Goal: Task Accomplishment & Management: Use online tool/utility

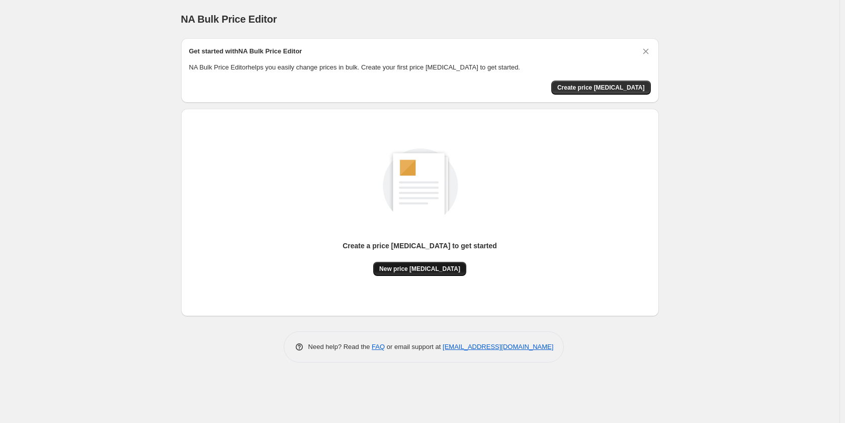
click at [433, 267] on span "New price [MEDICAL_DATA]" at bounding box center [419, 269] width 81 height 8
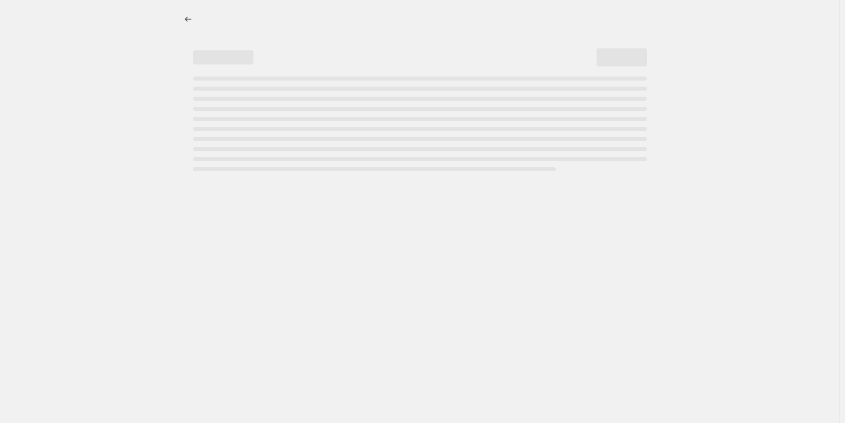
select select "percentage"
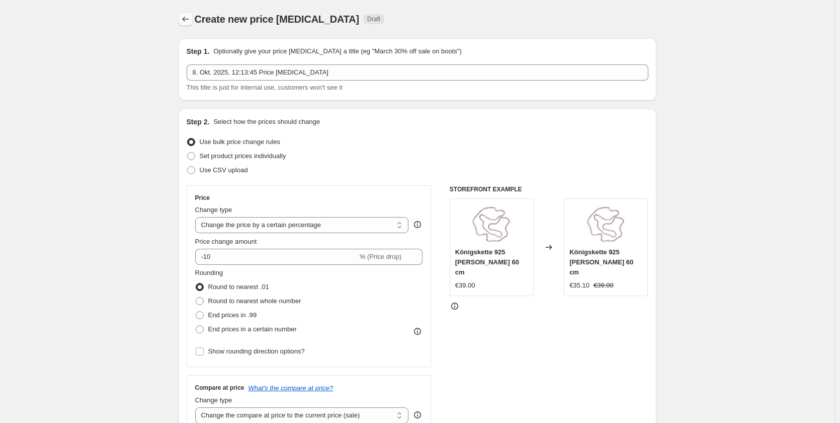
click at [183, 20] on icon "Price change jobs" at bounding box center [186, 19] width 10 height 10
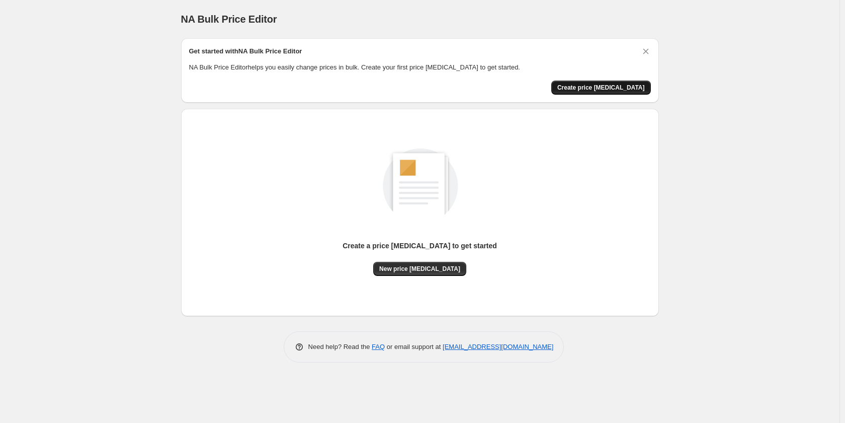
click at [633, 86] on span "Create price change job" at bounding box center [601, 88] width 88 height 8
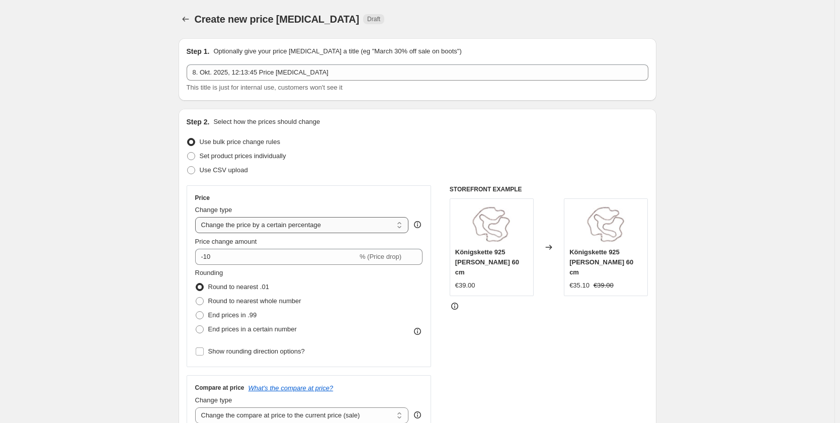
click at [289, 224] on select "Change the price to a certain amount Change the price by a certain amount Chang…" at bounding box center [302, 225] width 214 height 16
select select "to"
click at [197, 217] on select "Change the price to a certain amount Change the price by a certain amount Chang…" at bounding box center [302, 225] width 214 height 16
type input "80.00"
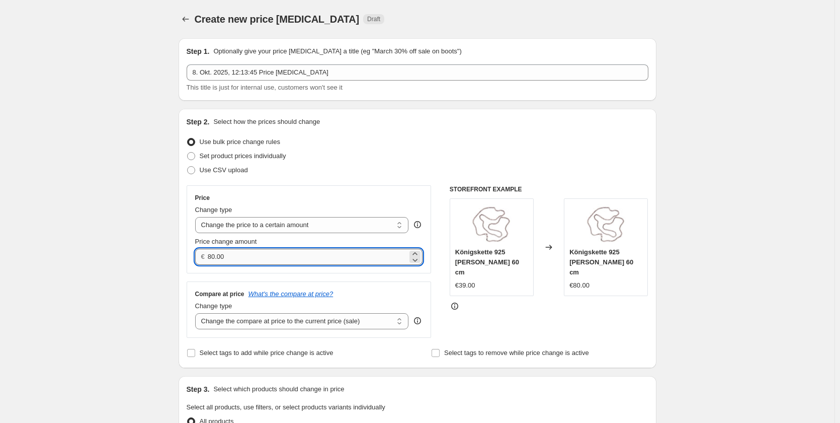
click at [260, 259] on input "80.00" at bounding box center [308, 257] width 200 height 16
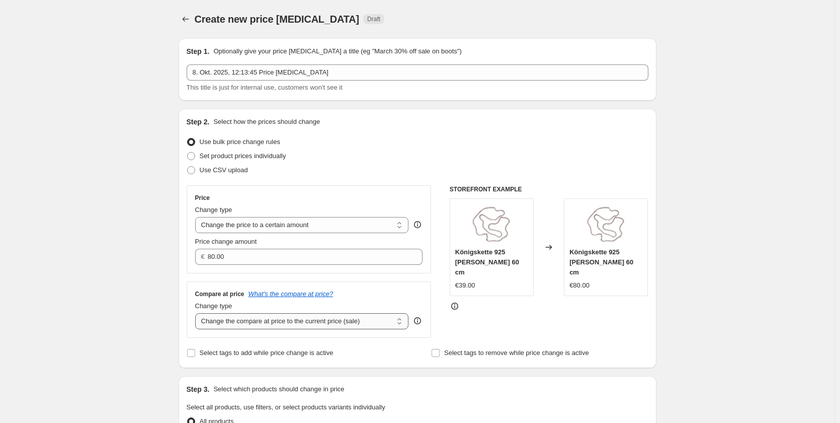
click at [261, 323] on select "Change the compare at price to the current price (sale) Change the compare at p…" at bounding box center [302, 321] width 214 height 16
select select "percentage"
click at [197, 313] on select "Change the compare at price to the current price (sale) Change the compare at p…" at bounding box center [302, 321] width 214 height 16
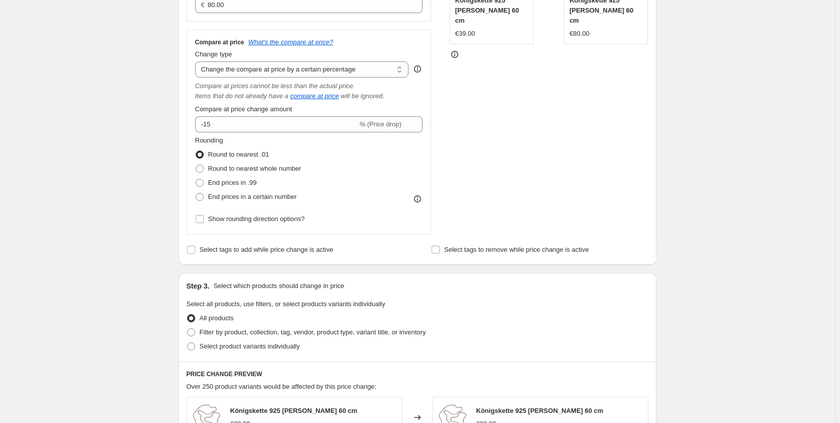
scroll to position [302, 0]
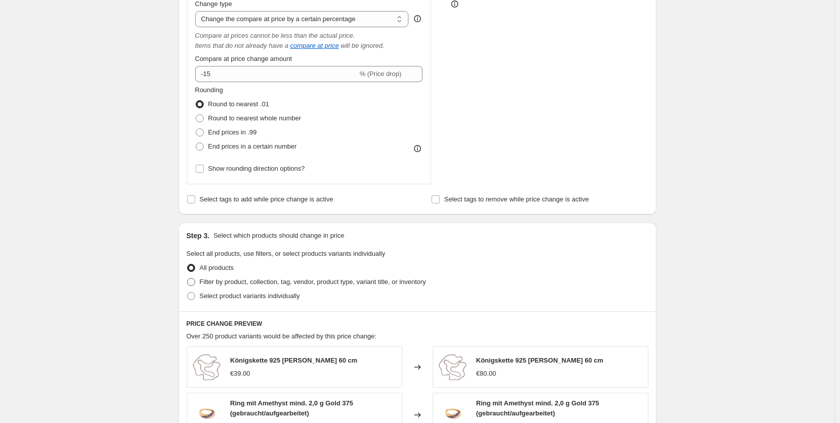
click at [189, 279] on span at bounding box center [191, 281] width 9 height 9
click at [188, 278] on input "Filter by product, collection, tag, vendor, product type, variant title, or inv…" at bounding box center [187, 278] width 1 height 1
radio input "true"
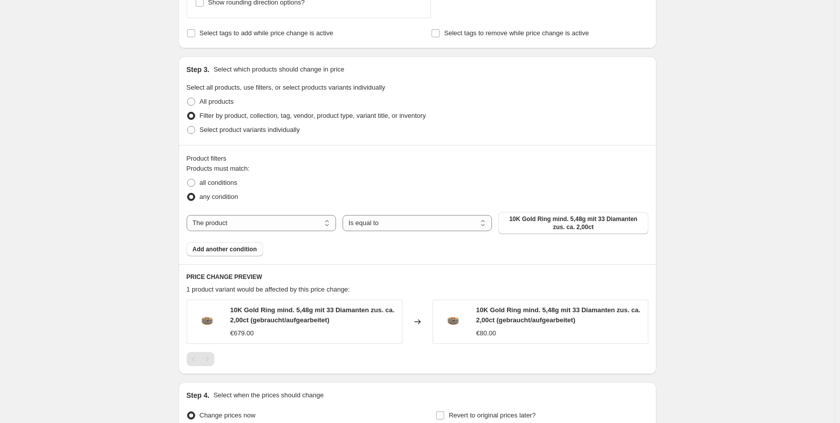
scroll to position [453, 0]
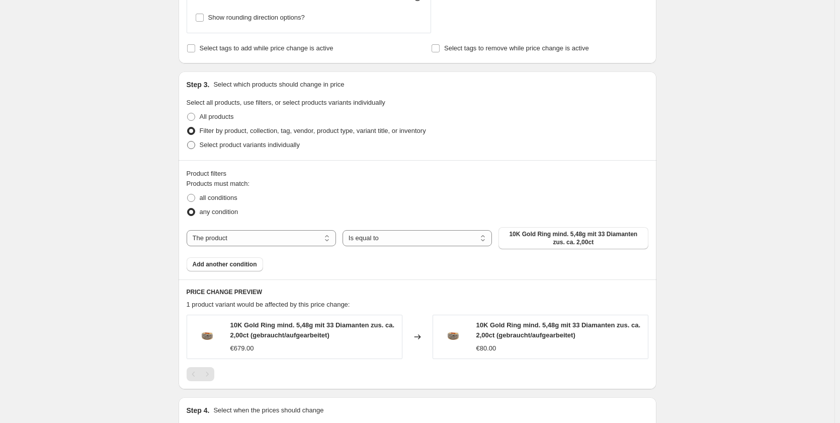
click at [195, 146] on span at bounding box center [191, 145] width 8 height 8
click at [188, 141] on input "Select product variants individually" at bounding box center [187, 141] width 1 height 1
radio input "true"
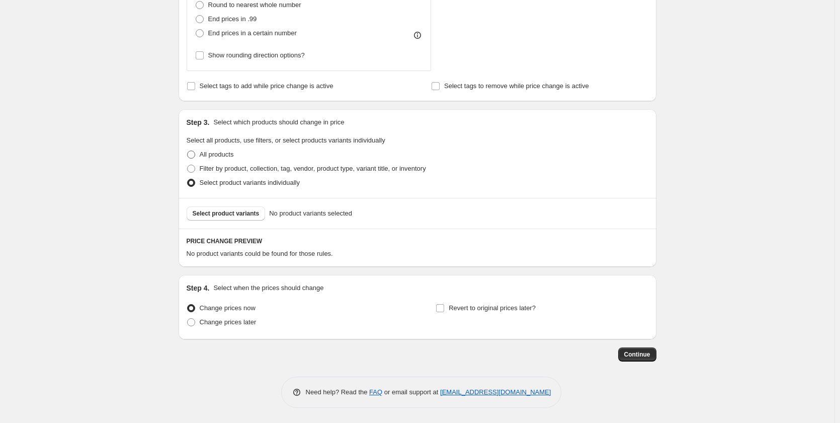
scroll to position [416, 0]
click at [201, 215] on span "Select product variants" at bounding box center [226, 213] width 67 height 8
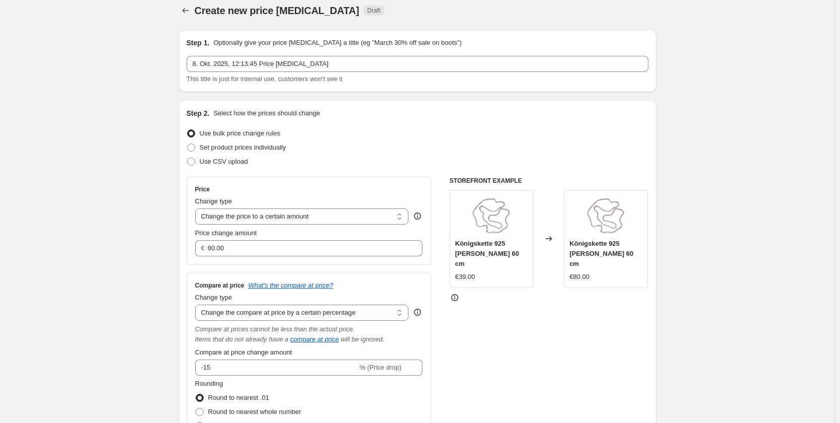
scroll to position [0, 0]
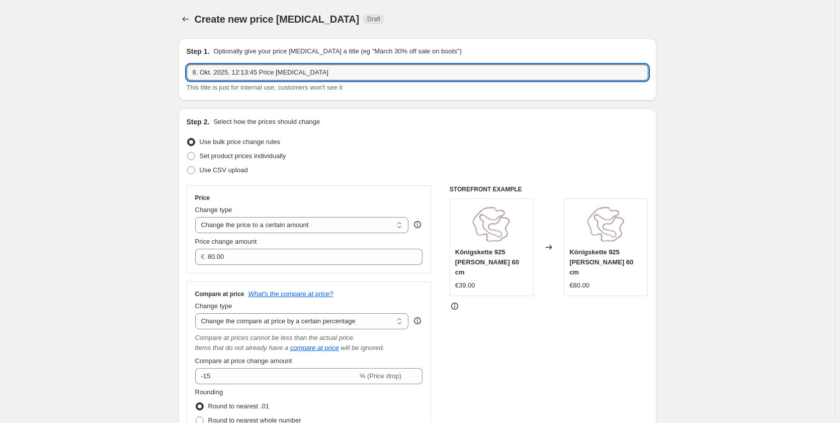
drag, startPoint x: 337, startPoint y: 73, endPoint x: 136, endPoint y: 88, distance: 201.2
click at [136, 88] on div "Create new price change job. This page is ready Create new price change job Dra…" at bounding box center [417, 419] width 835 height 838
type input "+20% Preisteigerung Oktober 2025"
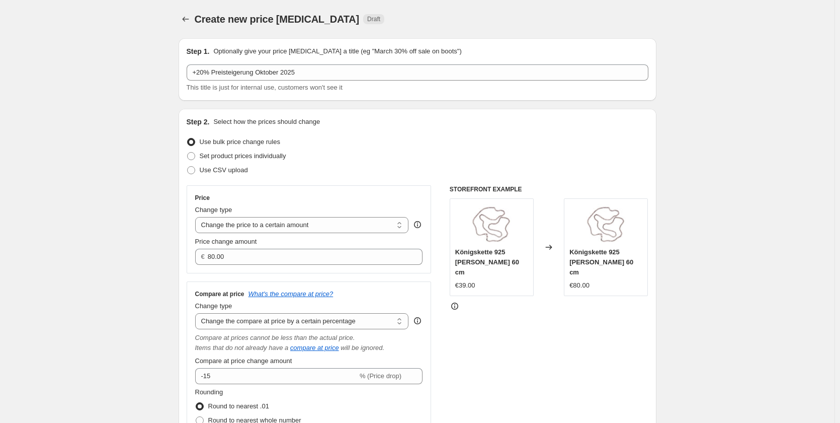
click at [340, 145] on div "Use bulk price change rules" at bounding box center [418, 142] width 462 height 14
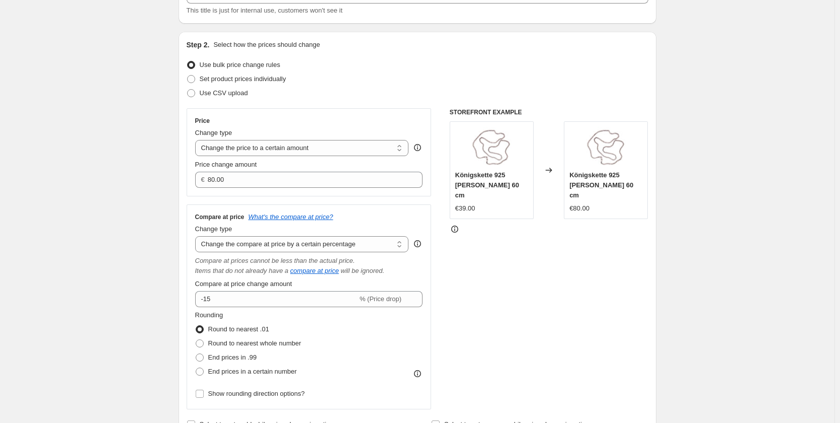
scroll to position [101, 0]
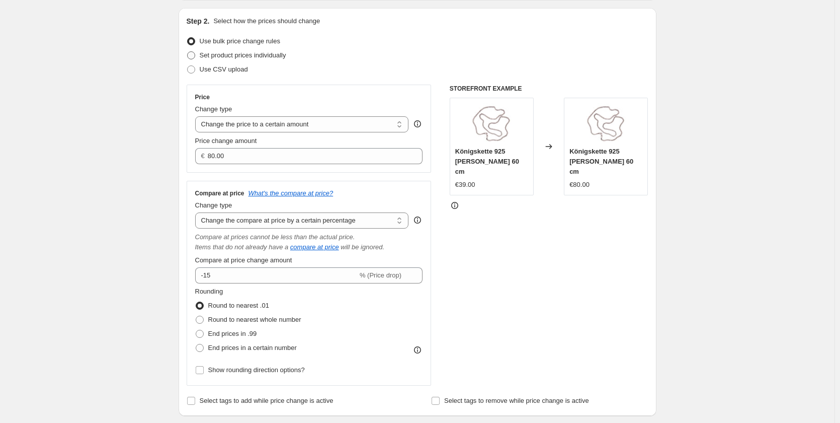
click at [262, 53] on span "Set product prices individually" at bounding box center [243, 55] width 87 height 8
click at [188, 52] on input "Set product prices individually" at bounding box center [187, 51] width 1 height 1
radio input "true"
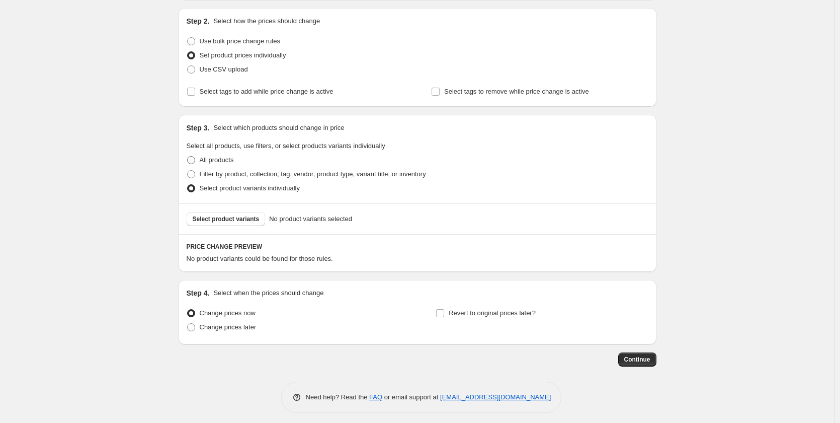
click at [227, 162] on span "All products" at bounding box center [217, 160] width 34 height 8
click at [188, 156] on input "All products" at bounding box center [187, 156] width 1 height 1
radio input "true"
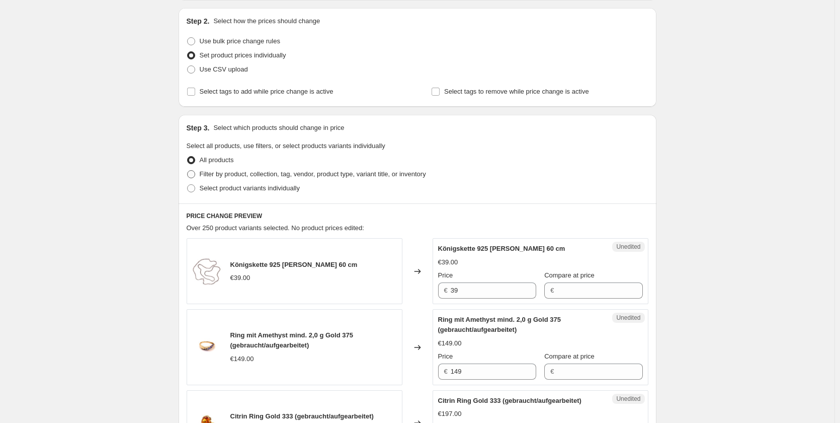
click at [219, 175] on span "Filter by product, collection, tag, vendor, product type, variant title, or inv…" at bounding box center [313, 174] width 226 height 8
click at [188, 171] on input "Filter by product, collection, tag, vendor, product type, variant title, or inv…" at bounding box center [187, 170] width 1 height 1
radio input "true"
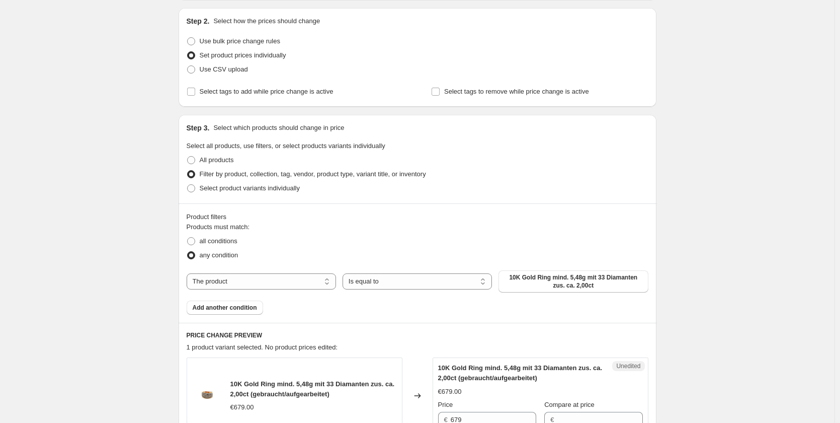
scroll to position [151, 0]
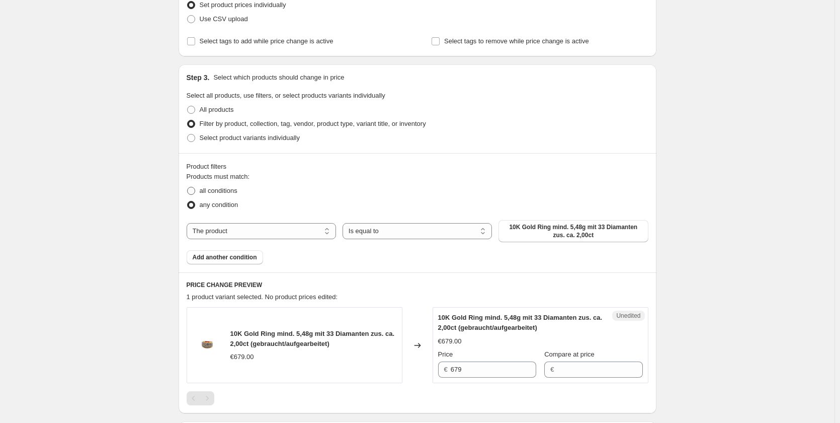
click at [219, 190] on span "all conditions" at bounding box center [219, 191] width 38 height 8
click at [188, 187] on input "all conditions" at bounding box center [187, 187] width 1 height 1
radio input "true"
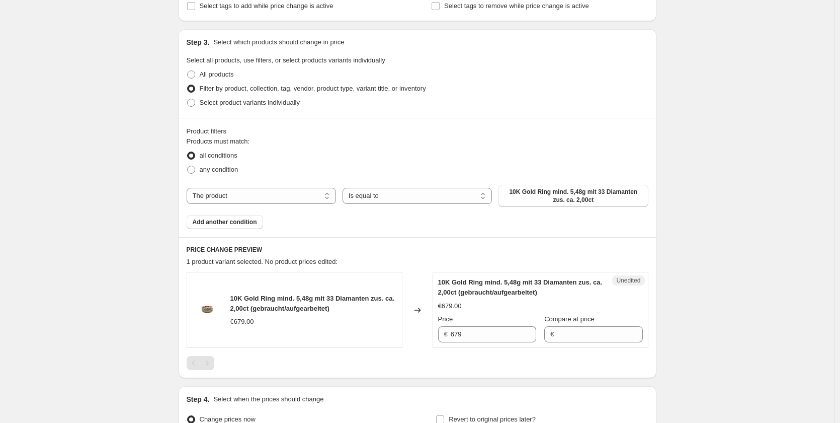
scroll to position [252, 0]
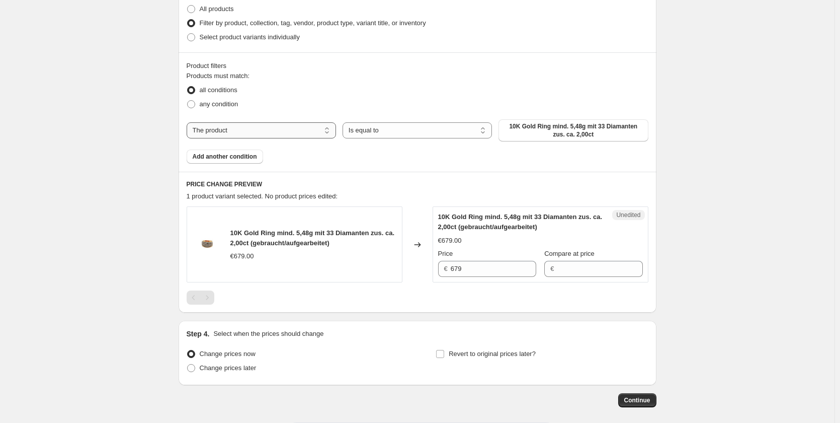
click at [320, 129] on select "The product The product's collection The product's tag The product's vendor The…" at bounding box center [261, 130] width 149 height 16
drag, startPoint x: 320, startPoint y: 129, endPoint x: 335, endPoint y: 130, distance: 14.7
click at [320, 129] on select "The product The product's collection The product's tag The product's vendor The…" at bounding box center [261, 130] width 149 height 16
click at [405, 130] on select "Is equal to Is not equal to" at bounding box center [417, 130] width 149 height 16
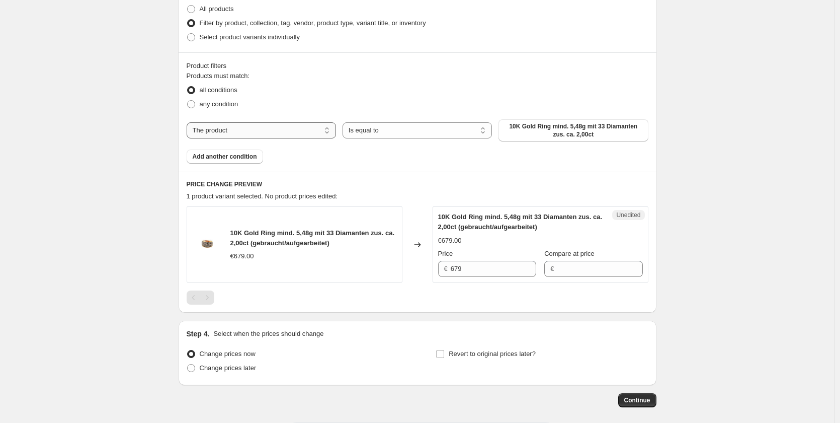
click at [302, 130] on select "The product The product's collection The product's tag The product's vendor The…" at bounding box center [261, 130] width 149 height 16
select select "collection"
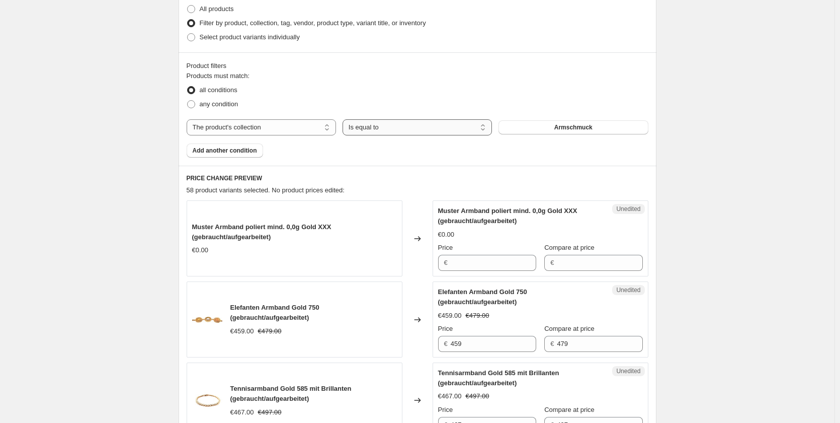
click at [395, 127] on select "Is equal to Is not equal to" at bounding box center [417, 127] width 149 height 16
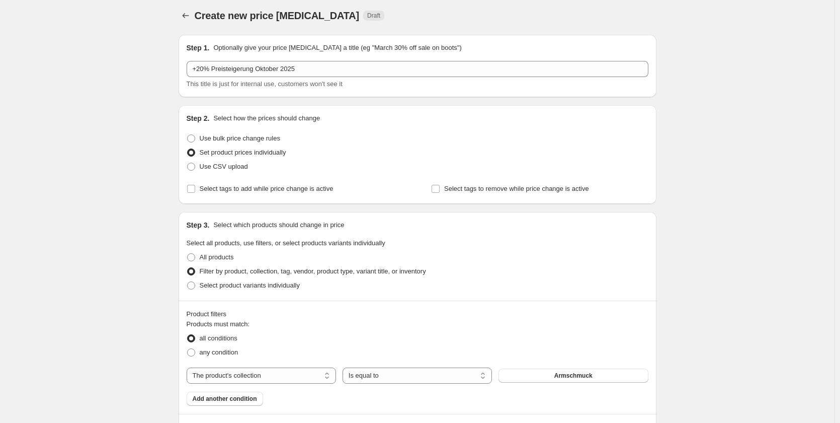
scroll to position [0, 0]
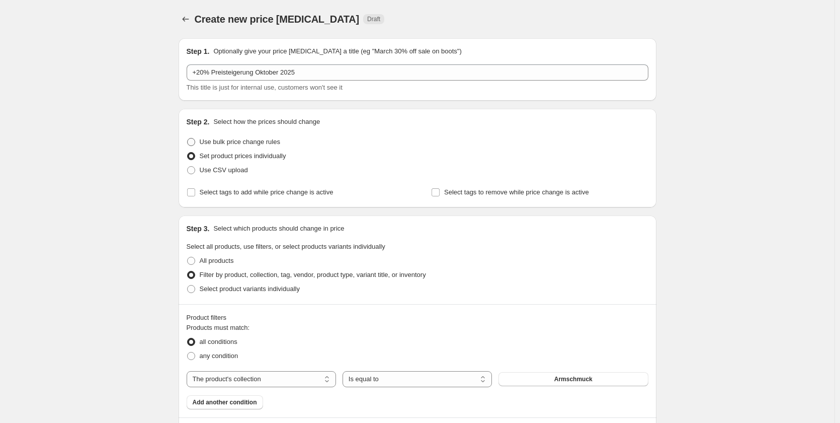
click at [191, 139] on span at bounding box center [191, 142] width 8 height 8
click at [188, 138] on input "Use bulk price change rules" at bounding box center [187, 138] width 1 height 1
radio input "true"
select select "percentage"
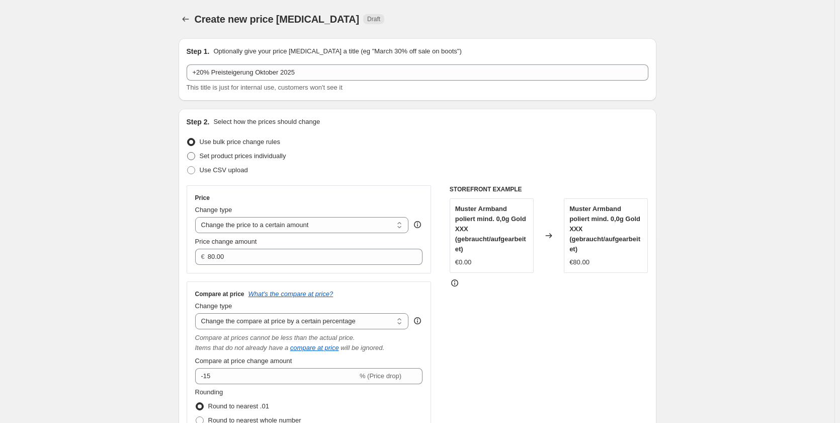
click at [199, 153] on label "Set product prices individually" at bounding box center [237, 156] width 100 height 14
click at [188, 152] on input "Set product prices individually" at bounding box center [187, 152] width 1 height 1
radio input "true"
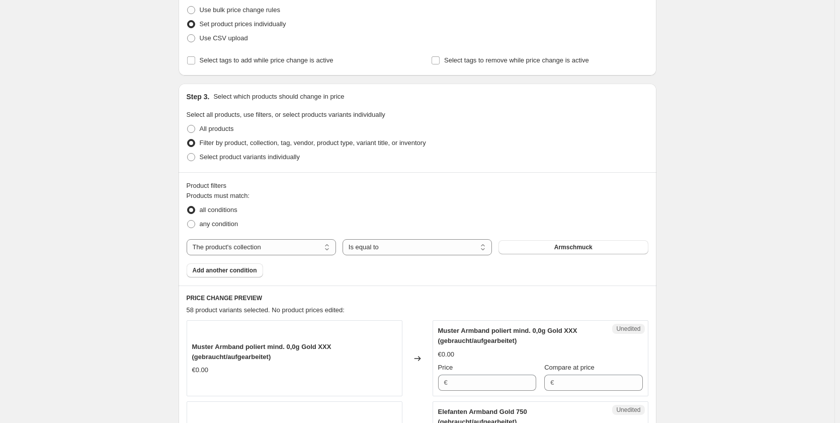
scroll to position [101, 0]
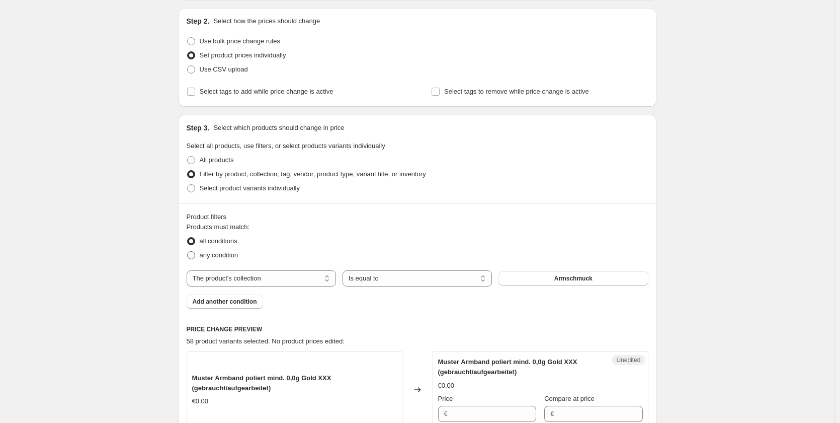
click at [194, 254] on span at bounding box center [191, 255] width 8 height 8
click at [188, 252] on input "any condition" at bounding box center [187, 251] width 1 height 1
radio input "true"
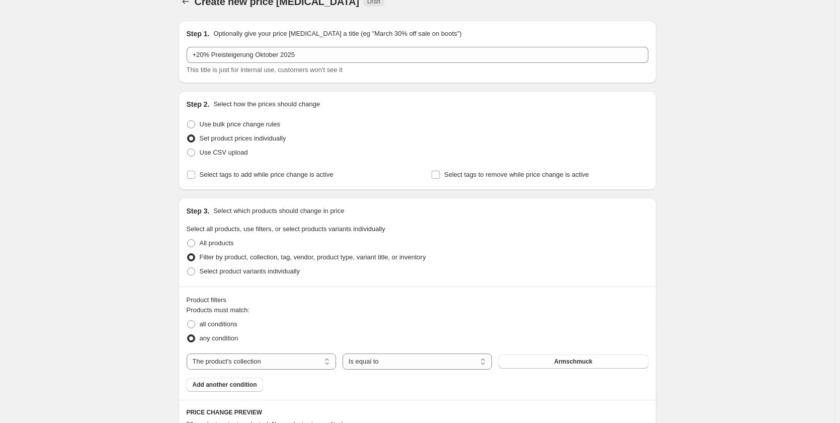
scroll to position [0, 0]
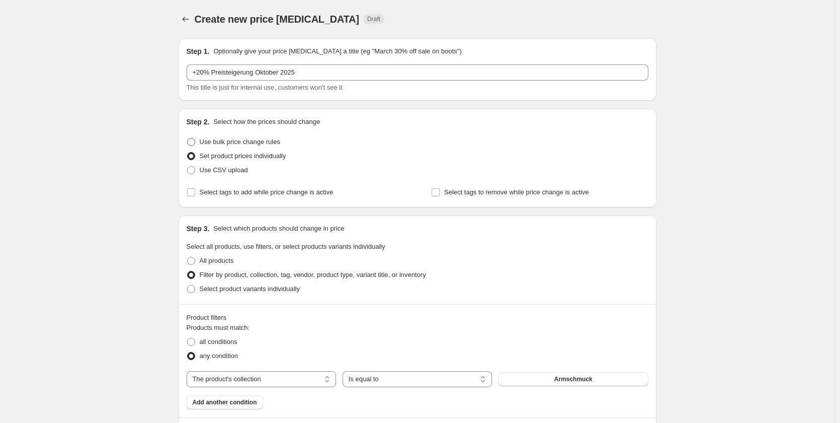
click at [191, 143] on span at bounding box center [191, 142] width 8 height 8
click at [188, 138] on input "Use bulk price change rules" at bounding box center [187, 138] width 1 height 1
radio input "true"
select select "percentage"
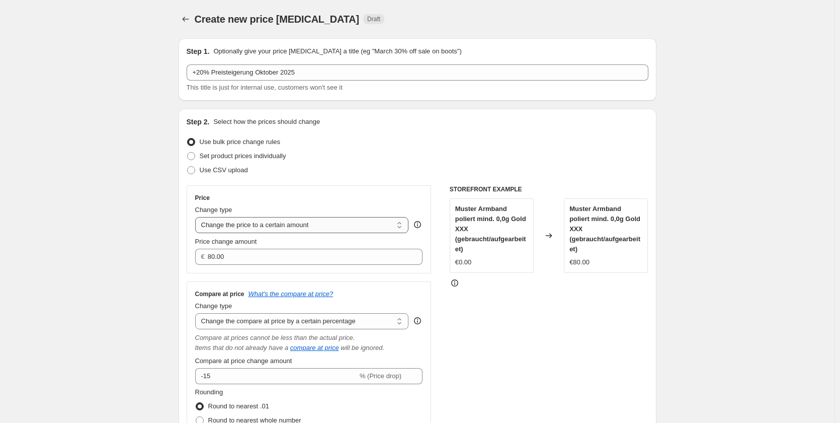
click at [383, 224] on select "Change the price to a certain amount Change the price by a certain amount Chang…" at bounding box center [302, 225] width 214 height 16
select select "percentage"
click at [197, 217] on select "Change the price to a certain amount Change the price by a certain amount Chang…" at bounding box center [302, 225] width 214 height 16
type input "-15"
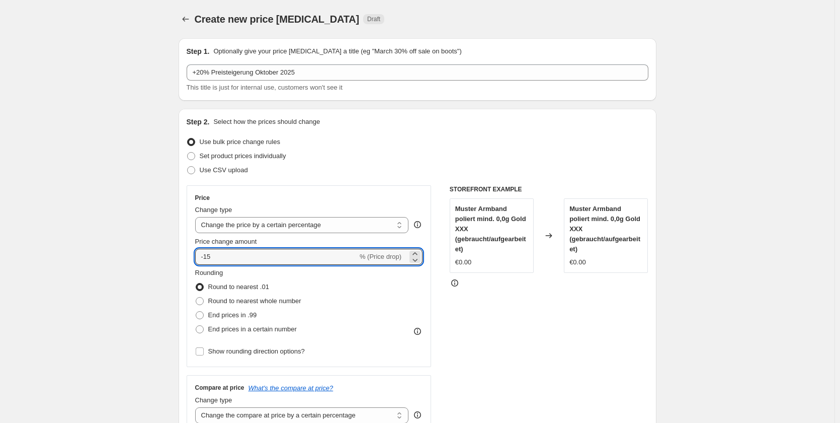
drag, startPoint x: 250, startPoint y: 254, endPoint x: 162, endPoint y: 253, distance: 88.0
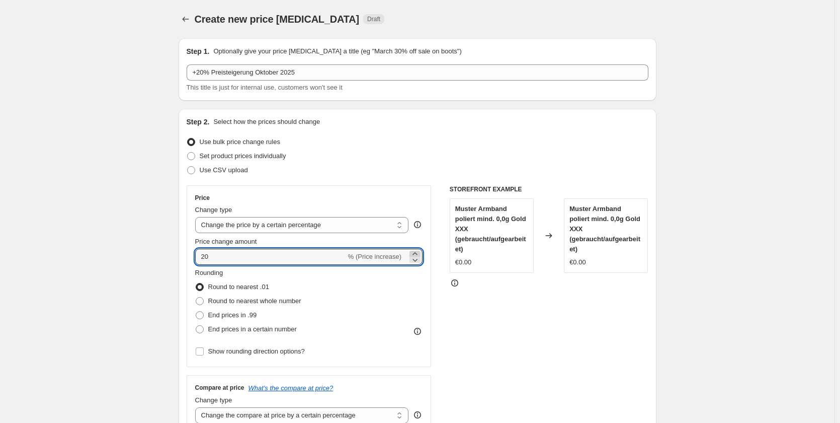
click at [419, 252] on icon at bounding box center [415, 254] width 10 height 10
click at [418, 261] on icon at bounding box center [415, 260] width 5 height 3
type input "20"
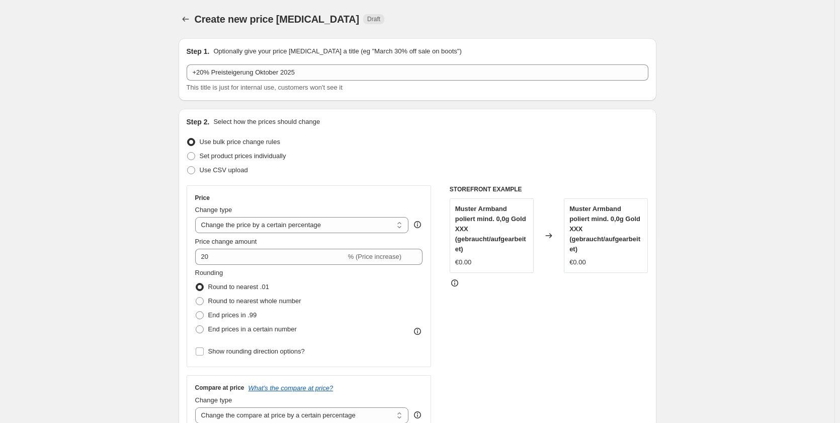
click at [200, 301] on span at bounding box center [200, 301] width 8 height 8
click at [196, 297] on input "Round to nearest whole number" at bounding box center [196, 297] width 1 height 1
radio input "true"
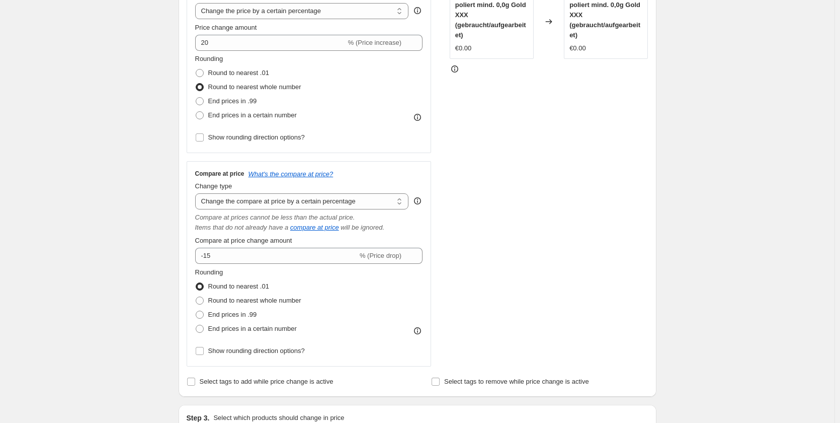
scroll to position [252, 0]
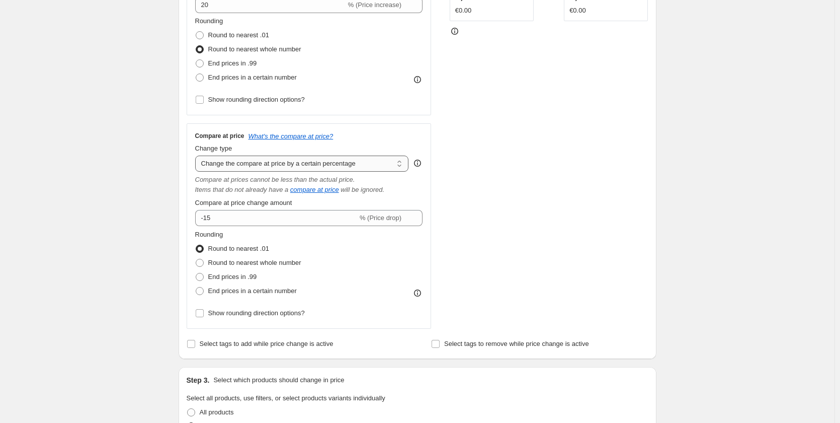
click at [265, 163] on select "Change the compare at price to the current price (sale) Change the compare at p…" at bounding box center [302, 163] width 214 height 16
select select "remove"
click at [197, 155] on select "Change the compare at price to the current price (sale) Change the compare at p…" at bounding box center [302, 163] width 214 height 16
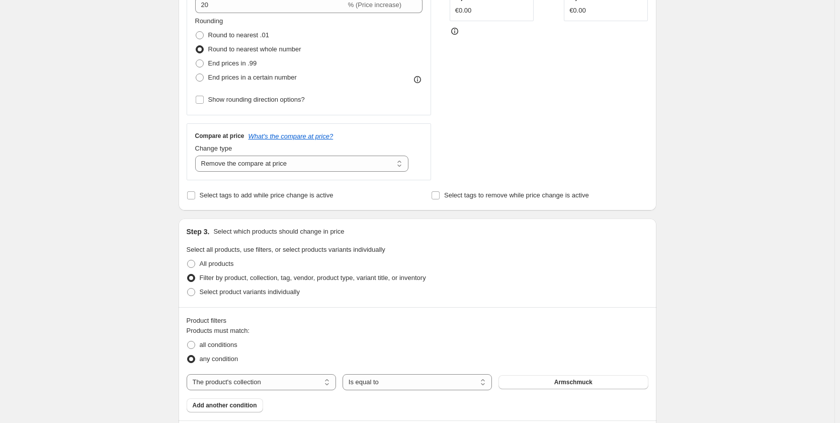
click at [112, 216] on div "Create new price change job. This page is ready Create new price change job Dra…" at bounding box center [417, 315] width 835 height 1135
click at [198, 263] on label "All products" at bounding box center [210, 264] width 47 height 14
click at [188, 260] on input "All products" at bounding box center [187, 260] width 1 height 1
radio input "true"
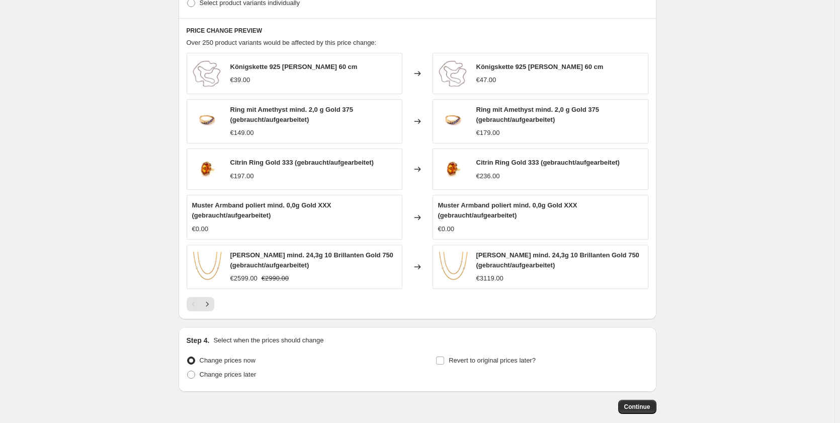
scroll to position [553, 0]
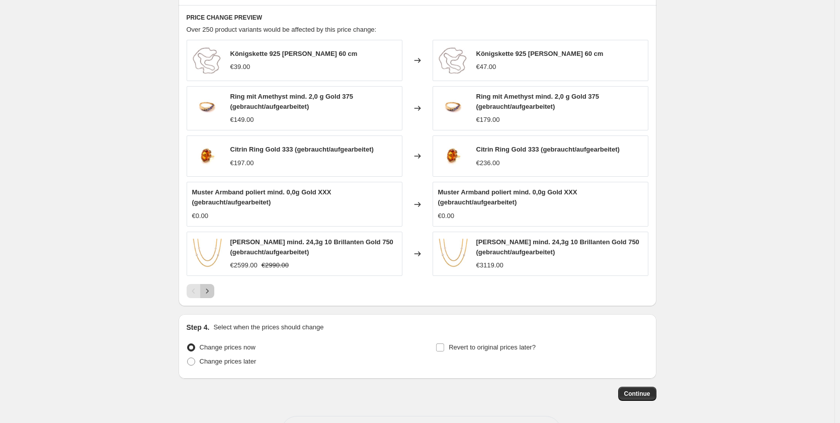
click at [214, 286] on button "Next" at bounding box center [207, 291] width 14 height 14
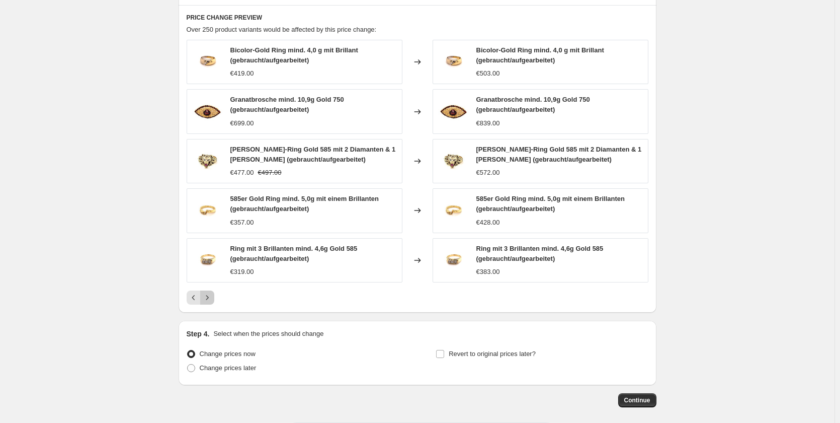
click at [210, 294] on icon "Next" at bounding box center [207, 297] width 10 height 10
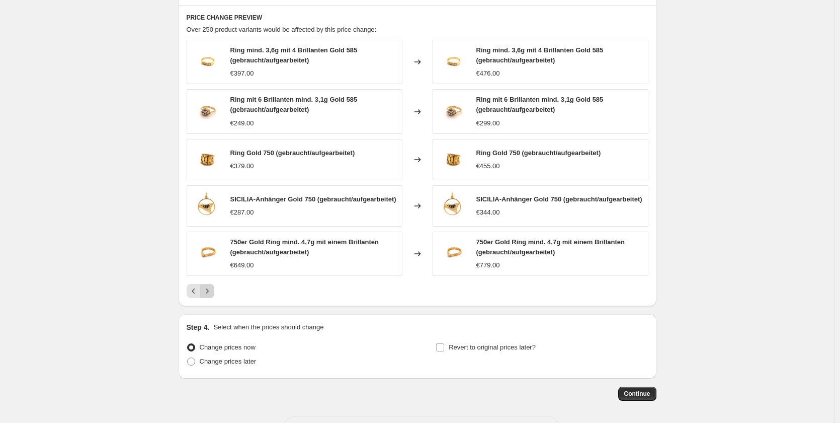
click at [209, 294] on icon "Next" at bounding box center [207, 291] width 10 height 10
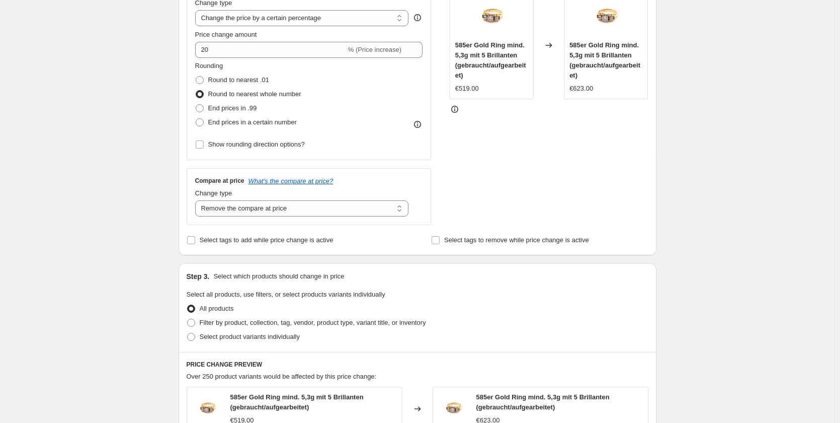
scroll to position [101, 0]
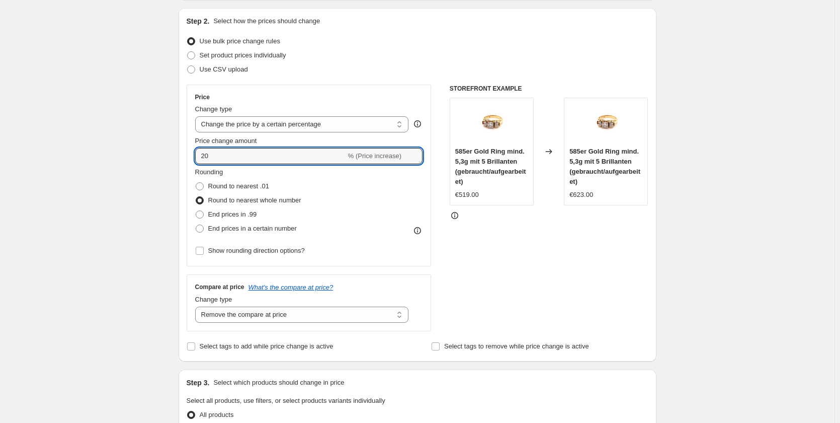
drag, startPoint x: 227, startPoint y: 158, endPoint x: 163, endPoint y: 173, distance: 65.4
click at [163, 173] on div "Create new price change job. This page is ready Create new price change job Dra…" at bounding box center [417, 408] width 835 height 1019
type input "15"
click at [162, 172] on div "Create new price change job. This page is ready Create new price change job Dra…" at bounding box center [417, 408] width 835 height 1019
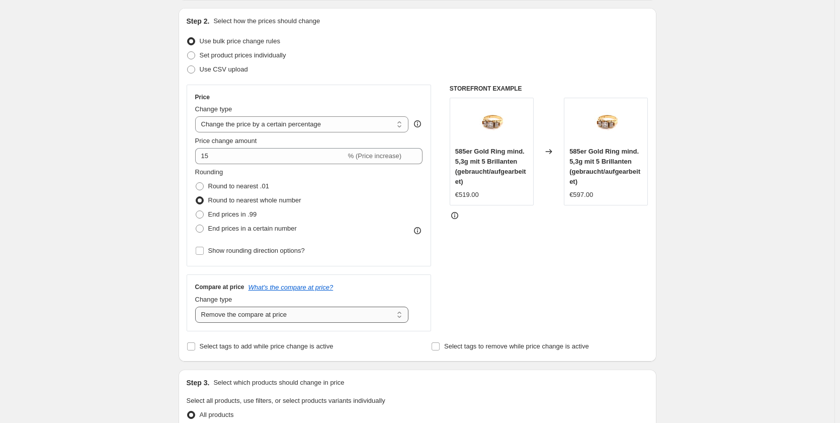
click at [368, 317] on select "Change the compare at price to the current price (sale) Change the compare at p…" at bounding box center [302, 314] width 214 height 16
click at [505, 282] on div "STOREFRONT EXAMPLE 585er Gold Ring mind. 5,3g mit 5 Brillanten (gebraucht/aufge…" at bounding box center [549, 208] width 199 height 247
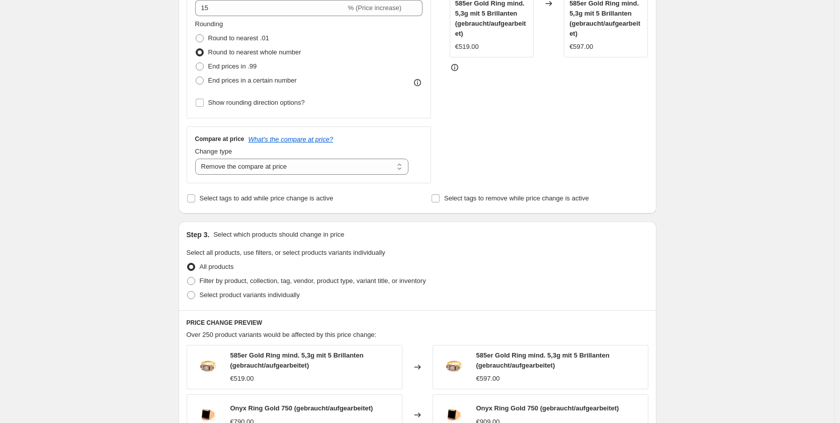
scroll to position [252, 0]
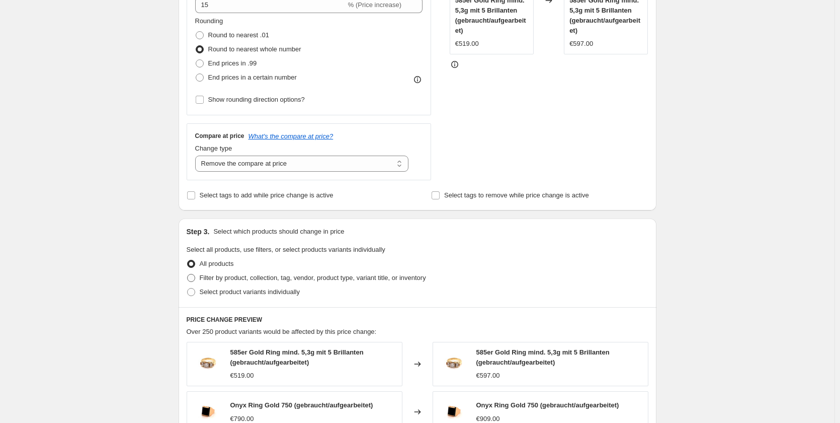
click at [216, 275] on span "Filter by product, collection, tag, vendor, product type, variant title, or inv…" at bounding box center [313, 278] width 226 height 8
click at [188, 274] on input "Filter by product, collection, tag, vendor, product type, variant title, or inv…" at bounding box center [187, 274] width 1 height 1
radio input "true"
select select "collection"
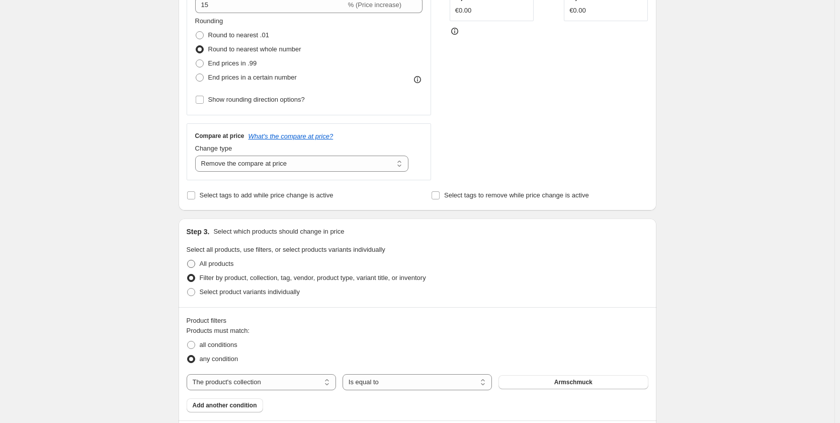
click at [217, 264] on span "All products" at bounding box center [217, 264] width 34 height 8
click at [188, 260] on input "All products" at bounding box center [187, 260] width 1 height 1
radio input "true"
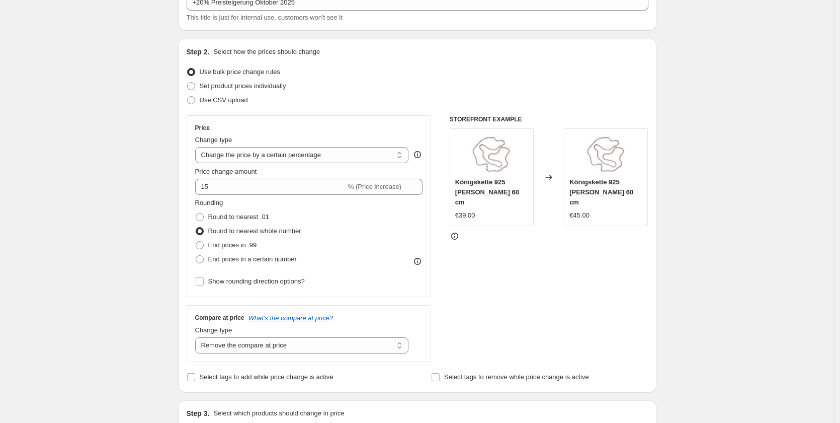
scroll to position [0, 0]
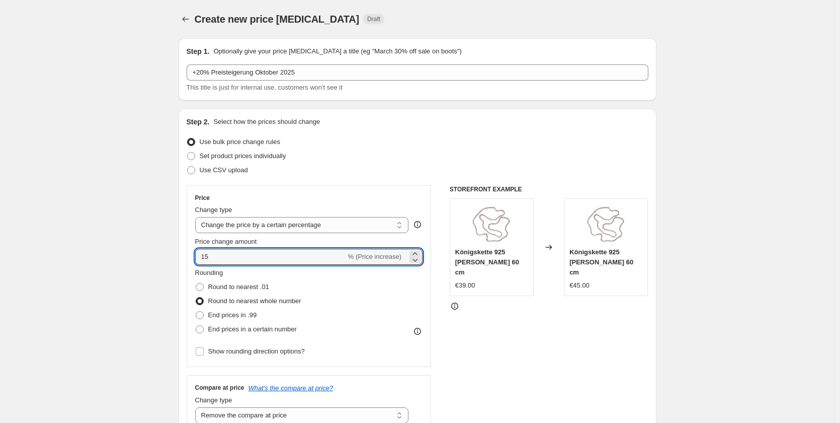
drag, startPoint x: 228, startPoint y: 254, endPoint x: 168, endPoint y: 260, distance: 60.7
type input "20"
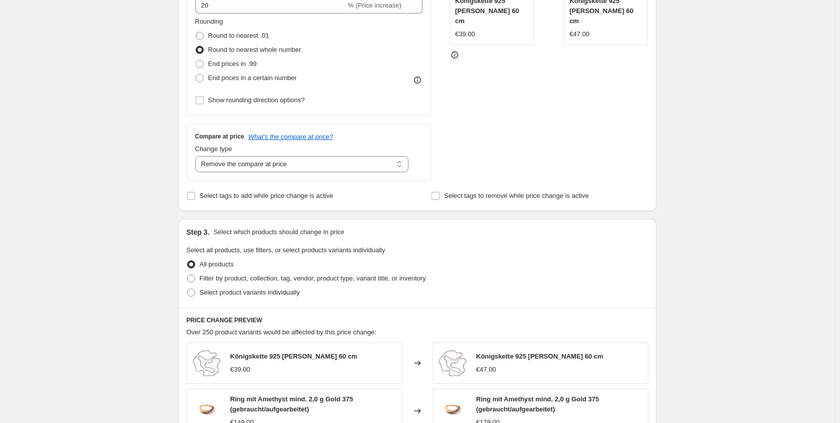
scroll to position [252, 0]
click at [203, 277] on span "Filter by product, collection, tag, vendor, product type, variant title, or inv…" at bounding box center [313, 278] width 226 height 8
click at [188, 274] on input "Filter by product, collection, tag, vendor, product type, variant title, or inv…" at bounding box center [187, 274] width 1 height 1
radio input "true"
select select "collection"
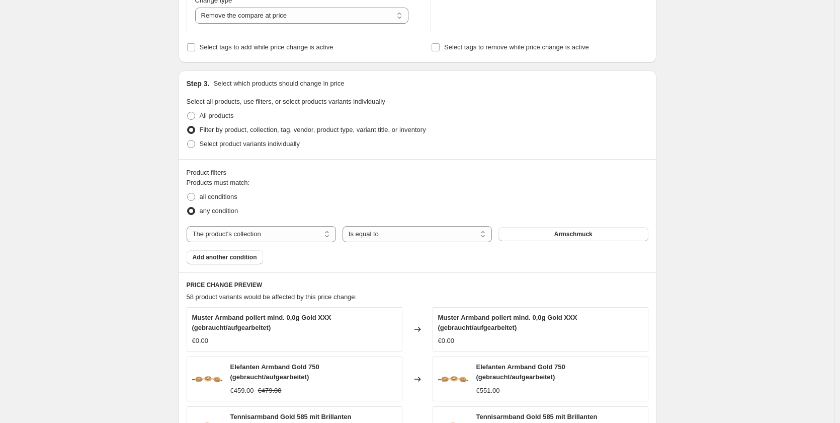
scroll to position [402, 0]
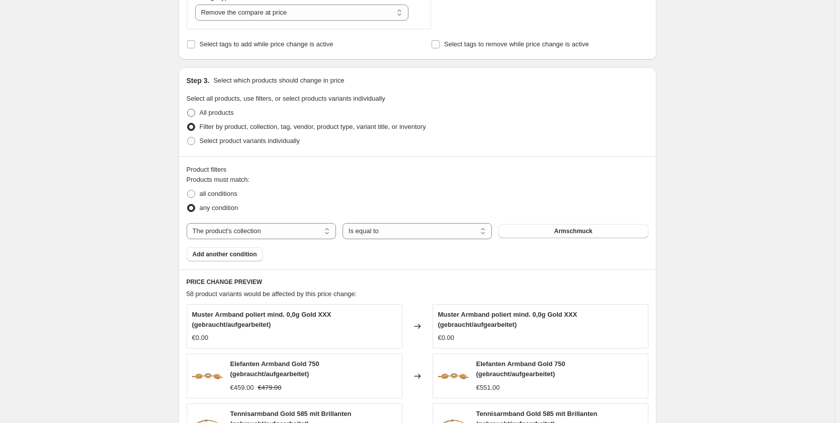
click at [207, 111] on span "All products" at bounding box center [217, 113] width 34 height 8
click at [188, 109] on input "All products" at bounding box center [187, 109] width 1 height 1
radio input "true"
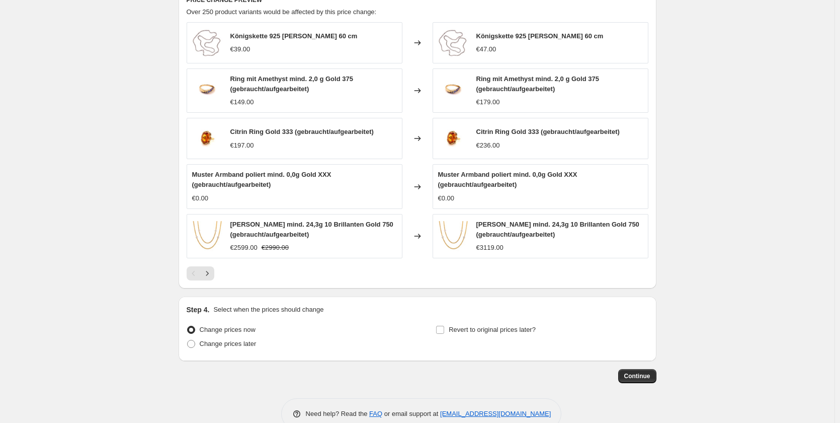
scroll to position [593, 0]
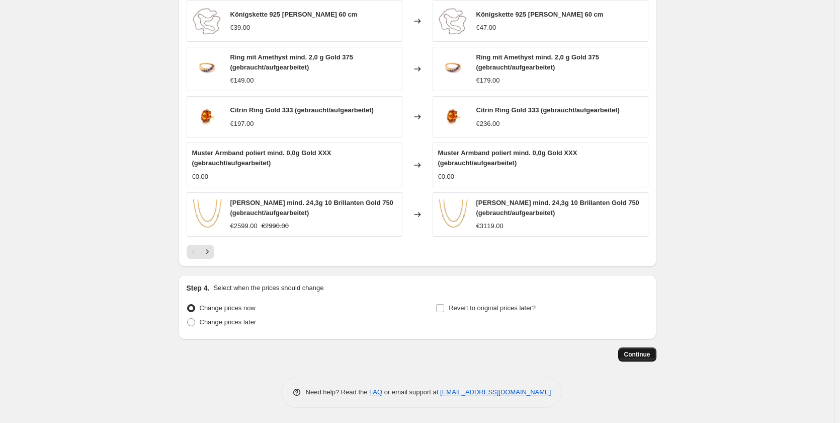
click at [629, 357] on span "Continue" at bounding box center [637, 354] width 26 height 8
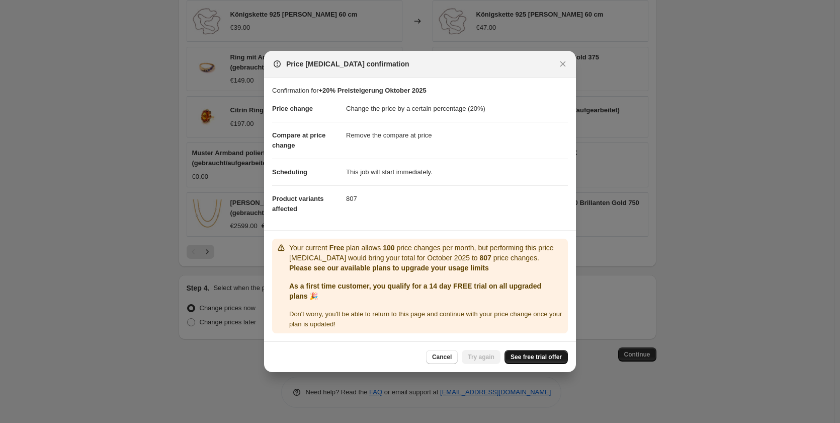
click at [551, 359] on span "See free trial offer" at bounding box center [536, 357] width 51 height 8
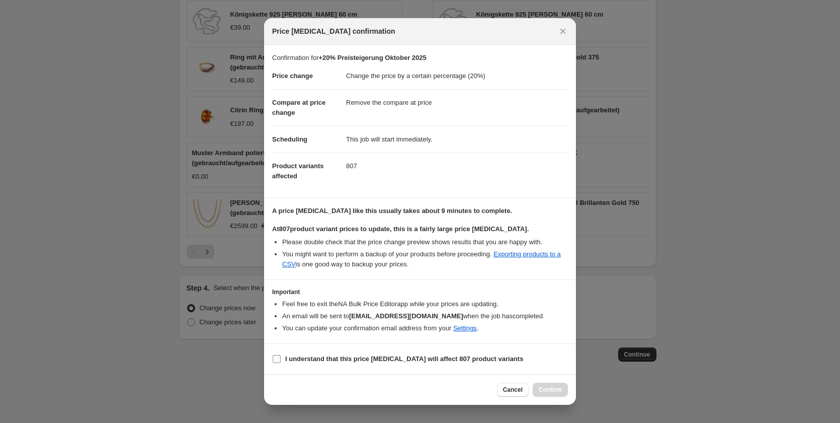
click at [465, 359] on b "I understand that this price change job will affect 807 product variants" at bounding box center [404, 359] width 238 height 8
click at [281, 359] on input "I understand that this price change job will affect 807 product variants" at bounding box center [277, 359] width 8 height 8
checkbox input "true"
click at [557, 389] on span "Confirm" at bounding box center [550, 389] width 23 height 8
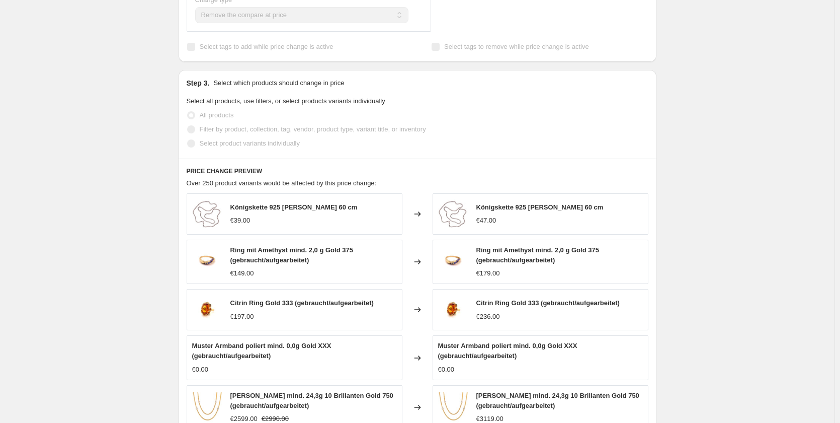
scroll to position [553, 0]
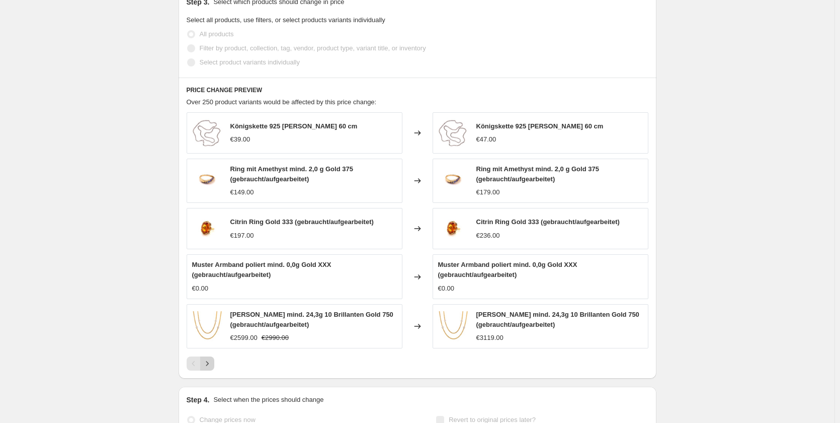
click at [212, 365] on icon "Next" at bounding box center [207, 363] width 10 height 10
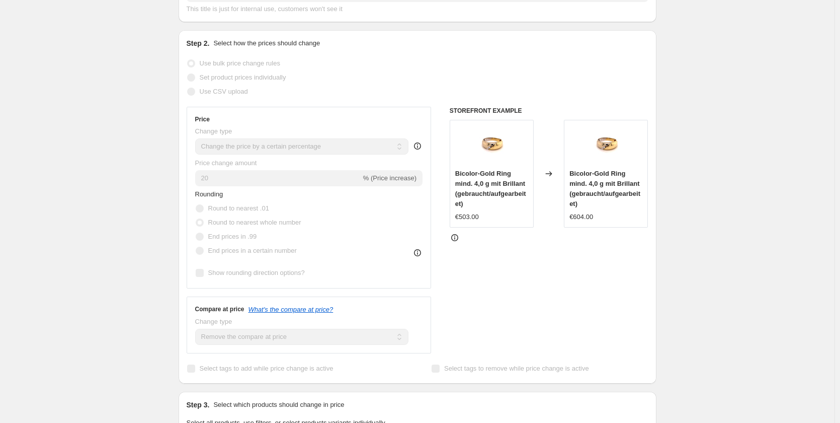
scroll to position [0, 0]
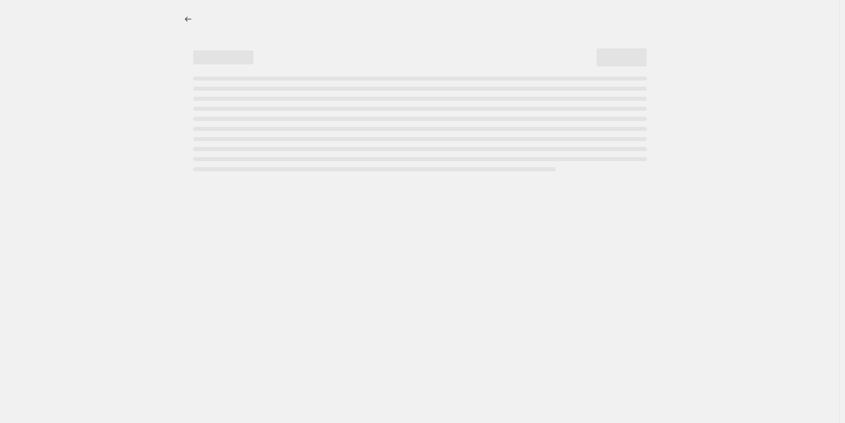
select select "percentage"
select select "remove"
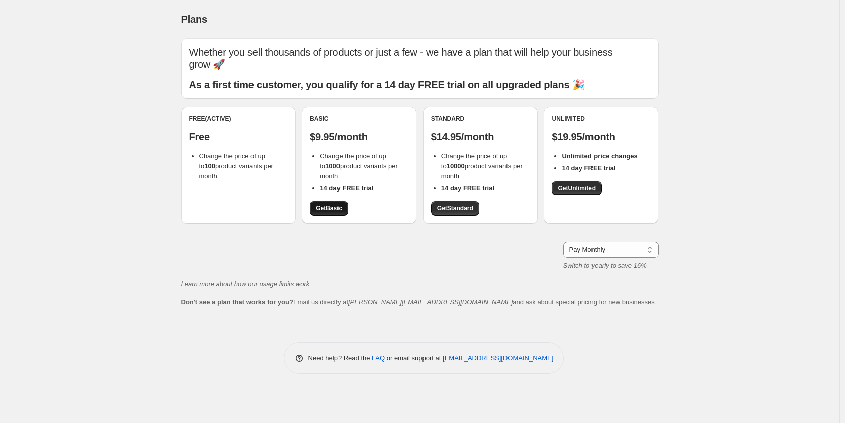
click at [320, 207] on span "Get Basic" at bounding box center [329, 208] width 26 height 8
